Goal: Information Seeking & Learning: Learn about a topic

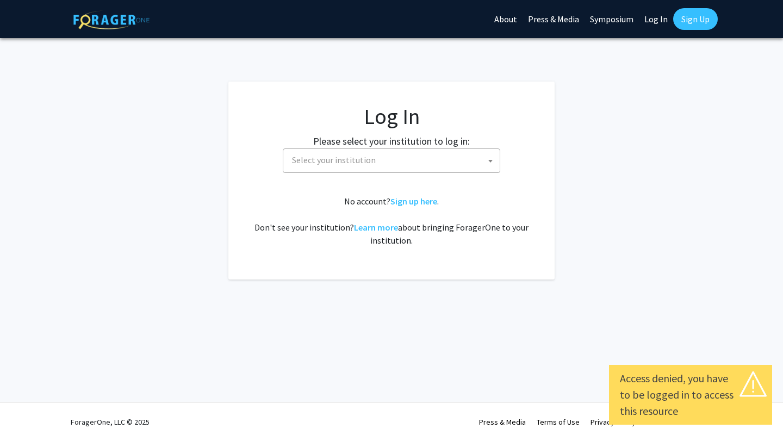
select select
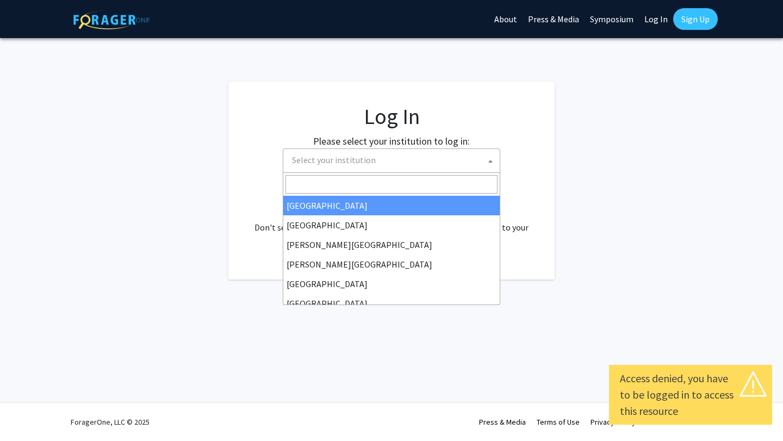
click at [364, 162] on span "Select your institution" at bounding box center [334, 159] width 84 height 11
click at [377, 180] on input "Search" at bounding box center [391, 184] width 212 height 18
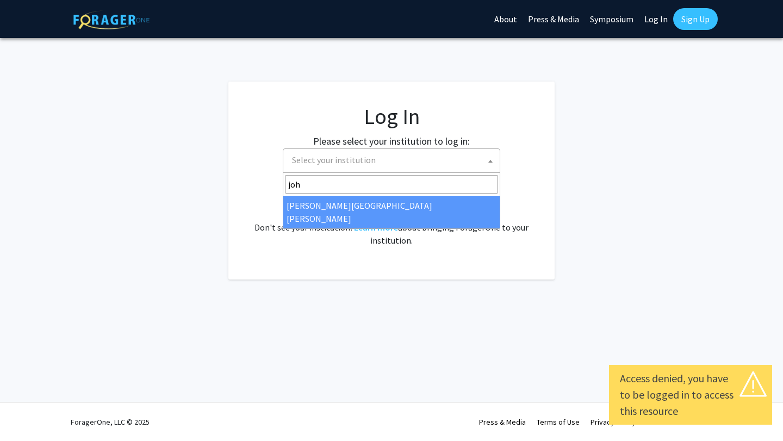
type input "joh"
select select "1"
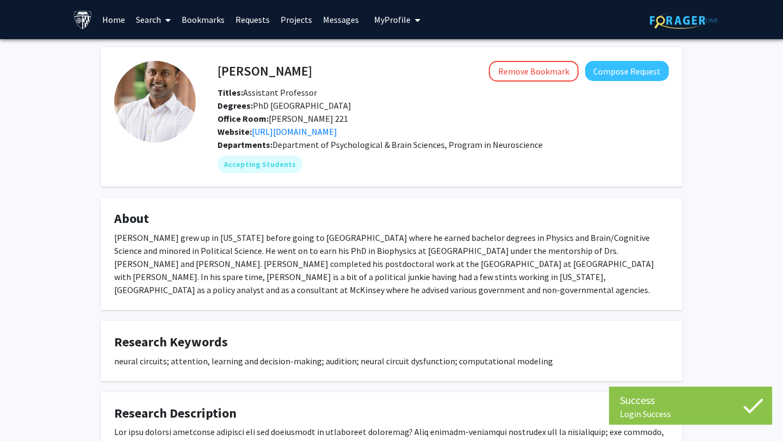
click at [282, 73] on h4 "[PERSON_NAME]" at bounding box center [264, 71] width 95 height 20
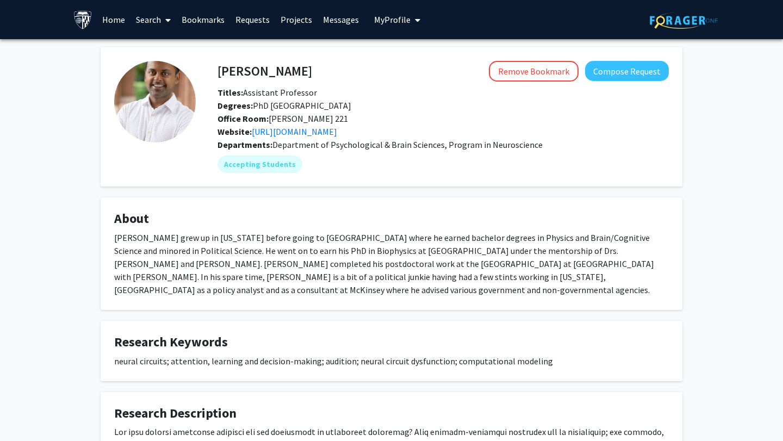
click at [323, 250] on div "[PERSON_NAME] grew up in [US_STATE] before going to [GEOGRAPHIC_DATA] where he …" at bounding box center [391, 263] width 554 height 65
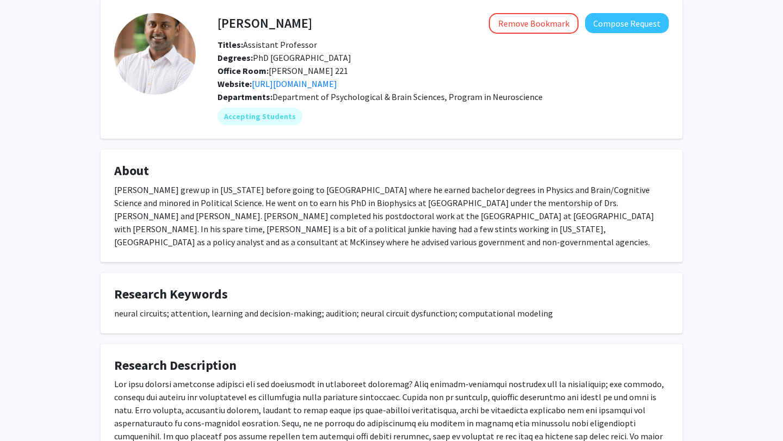
scroll to position [49, 0]
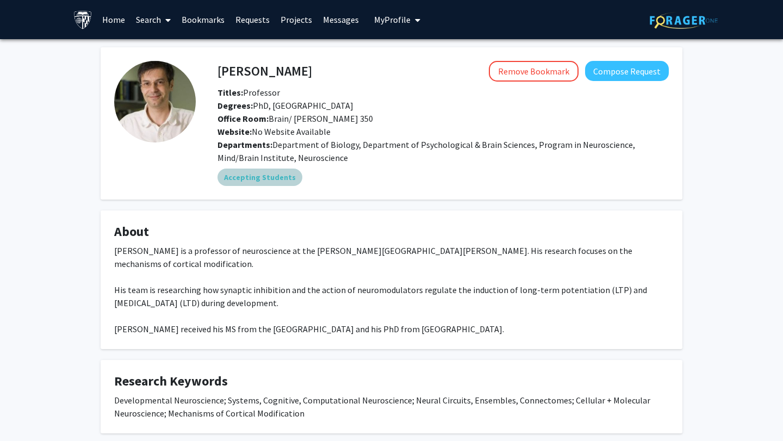
click at [469, 173] on div "Accepting Students" at bounding box center [443, 177] width 456 height 22
drag, startPoint x: 469, startPoint y: 173, endPoint x: 424, endPoint y: 131, distance: 61.5
click at [424, 131] on div "Alfredo Kirkwood Remove Bookmark Compose Request Titles: Professor Degrees: PhD…" at bounding box center [432, 123] width 473 height 125
drag, startPoint x: 424, startPoint y: 131, endPoint x: 470, endPoint y: 174, distance: 62.7
click at [470, 174] on div "Alfredo Kirkwood Remove Bookmark Compose Request Titles: Professor Degrees: PhD…" at bounding box center [432, 123] width 473 height 125
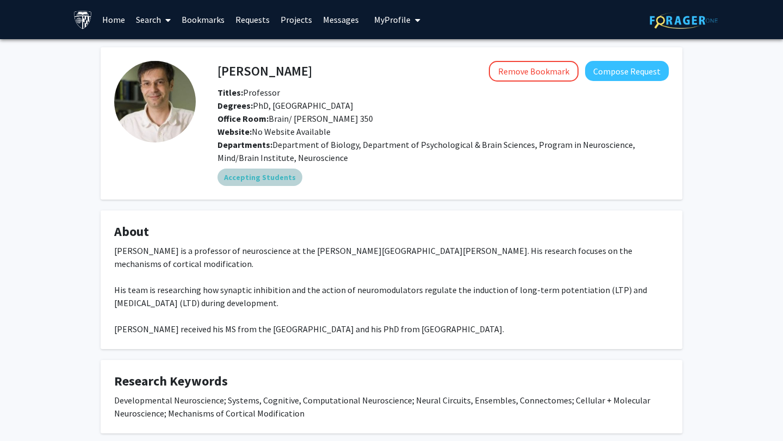
click at [470, 174] on div "Accepting Students" at bounding box center [443, 177] width 456 height 22
click at [464, 139] on span "Department of Biology, Department of Psychological & Brain Sciences, Program in…" at bounding box center [425, 151] width 417 height 24
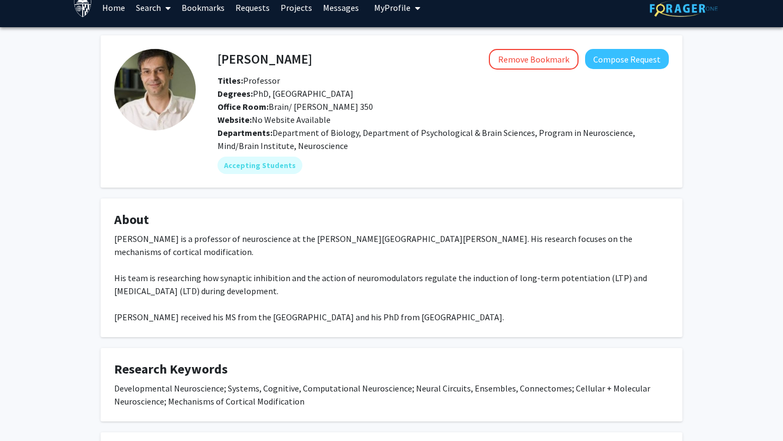
scroll to position [15, 0]
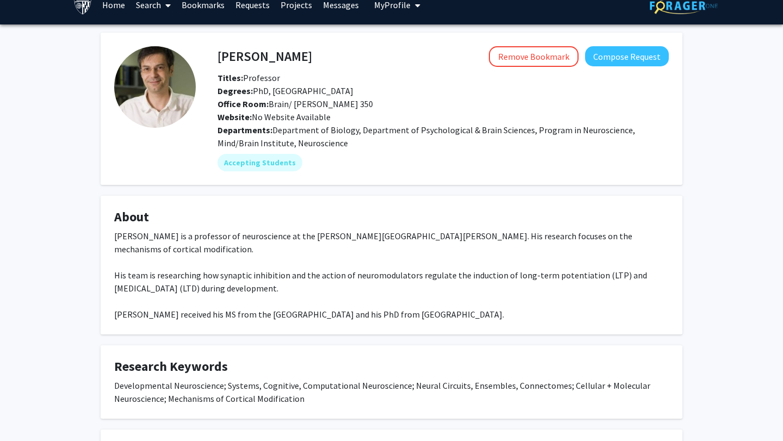
click at [497, 230] on div "Dr. Alfredo Kirkwood is a professor of neuroscience at the Johns Hopkins School…" at bounding box center [391, 274] width 554 height 91
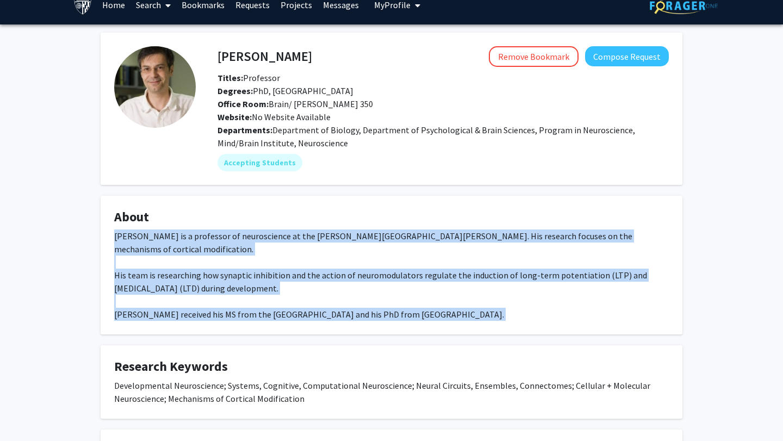
drag, startPoint x: 497, startPoint y: 230, endPoint x: 499, endPoint y: 325, distance: 95.2
click at [500, 326] on fg-card "About Dr. Alfredo Kirkwood is a professor of neuroscience at the Johns Hopkins …" at bounding box center [392, 265] width 582 height 139
click at [499, 325] on fg-card "About Dr. Alfredo Kirkwood is a professor of neuroscience at the Johns Hopkins …" at bounding box center [392, 265] width 582 height 139
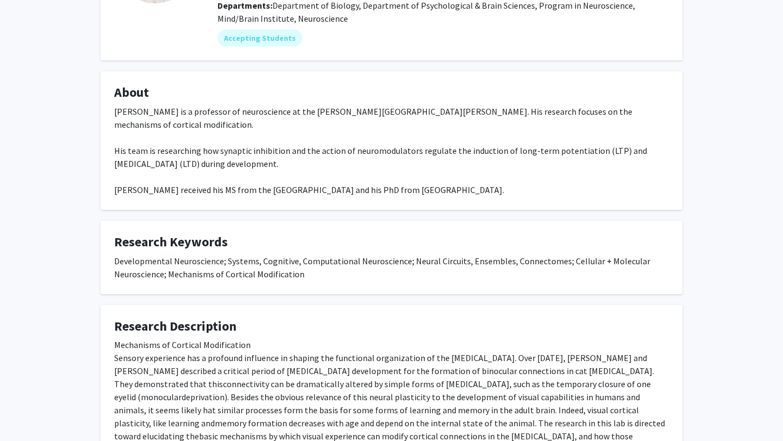
scroll to position [0, 0]
